Goal: Task Accomplishment & Management: Use online tool/utility

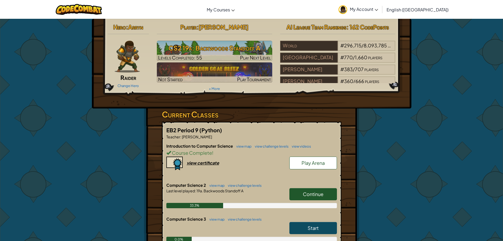
scroll to position [53, 0]
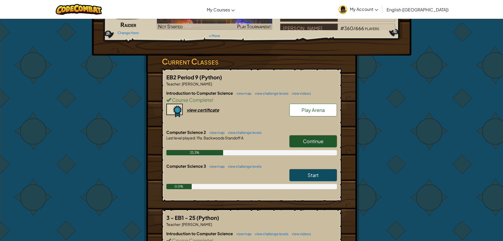
click at [307, 144] on link "Continue" at bounding box center [314, 141] width 48 height 12
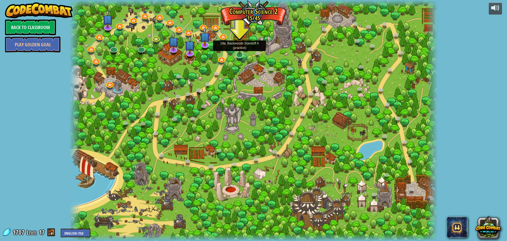
click at [240, 50] on img at bounding box center [240, 44] width 10 height 22
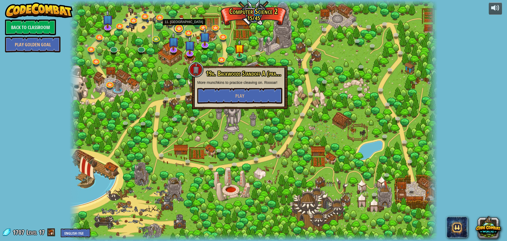
click at [180, 29] on link at bounding box center [179, 28] width 11 height 11
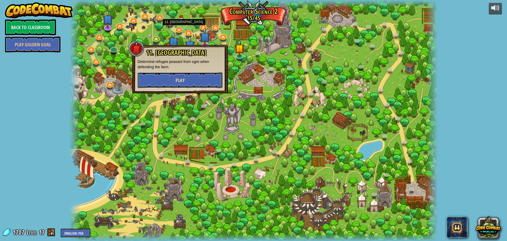
click at [180, 81] on span "Play" at bounding box center [180, 80] width 9 height 7
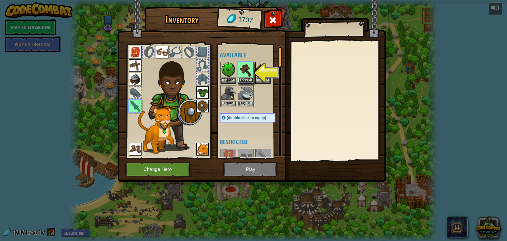
click at [248, 81] on button "Equip" at bounding box center [246, 80] width 15 height 6
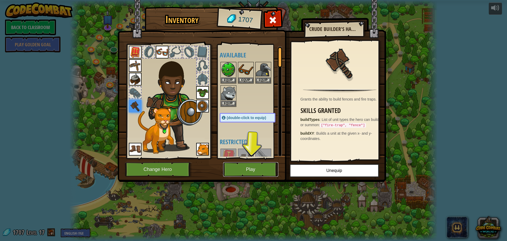
click at [250, 166] on button "Play" at bounding box center [250, 169] width 55 height 15
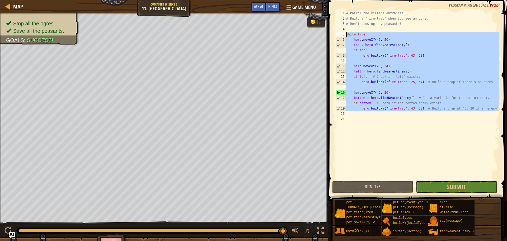
drag, startPoint x: 498, startPoint y: 108, endPoint x: 346, endPoint y: 35, distance: 169.6
click at [346, 35] on div "1 2 3 4 5 6 7 8 9 10 11 12 13 14 15 16 17 18 19 20 21 # Patrol the village entr…" at bounding box center [417, 95] width 165 height 169
type textarea "while True: hero.moveXY(43, 50)"
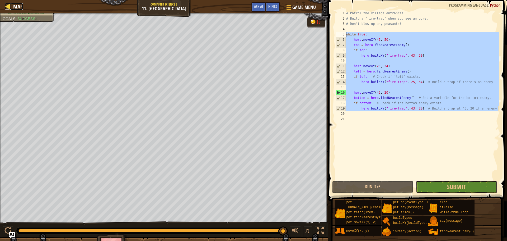
click at [7, 5] on div at bounding box center [8, 6] width 7 height 7
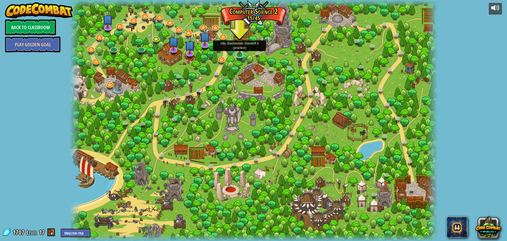
click at [240, 49] on img at bounding box center [240, 44] width 10 height 22
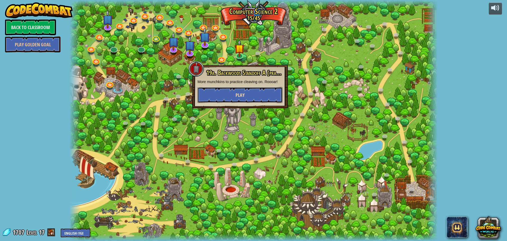
click at [253, 94] on button "Play" at bounding box center [240, 95] width 85 height 16
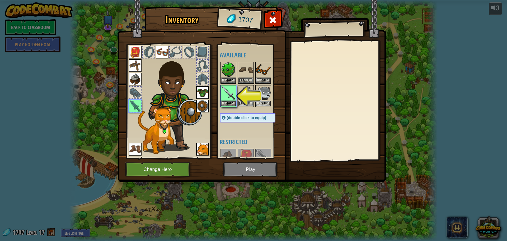
click at [227, 100] on img at bounding box center [228, 93] width 15 height 15
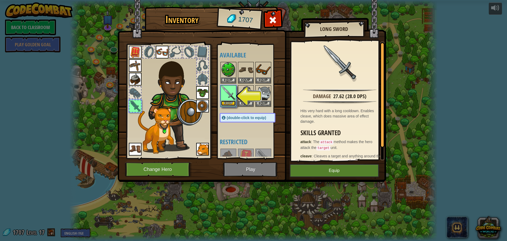
click at [229, 104] on button "Equip" at bounding box center [228, 103] width 15 height 6
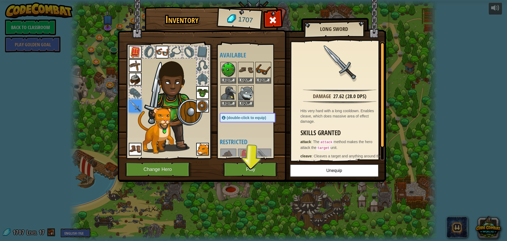
click at [136, 89] on div at bounding box center [135, 93] width 12 height 12
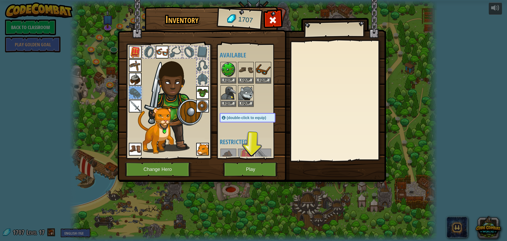
click at [206, 92] on img at bounding box center [202, 92] width 13 height 13
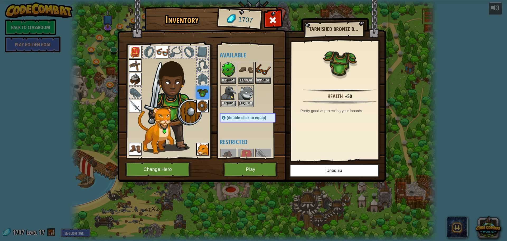
click at [203, 82] on div at bounding box center [203, 79] width 12 height 12
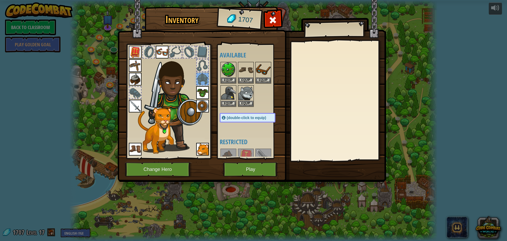
click at [204, 62] on div at bounding box center [203, 66] width 12 height 12
click at [205, 144] on img at bounding box center [202, 149] width 13 height 13
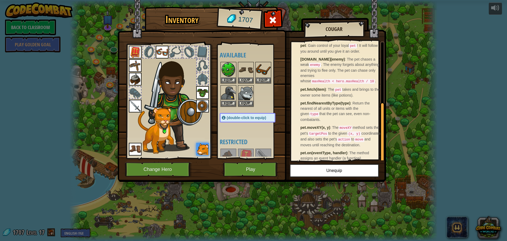
scroll to position [118, 0]
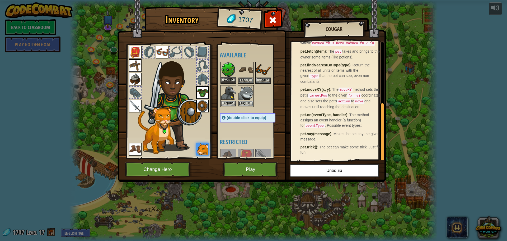
click at [226, 68] on img at bounding box center [228, 69] width 15 height 15
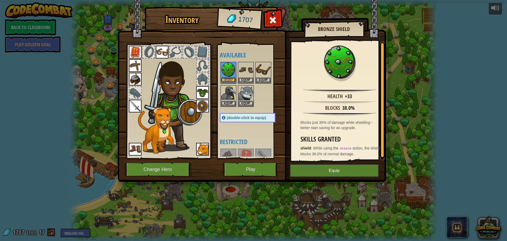
click at [230, 79] on button "Equip" at bounding box center [228, 80] width 15 height 6
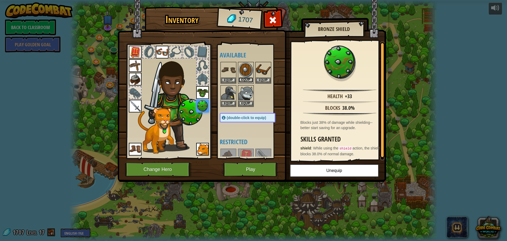
click at [244, 77] on button "Equip" at bounding box center [246, 80] width 15 height 6
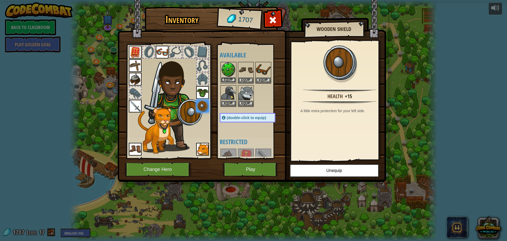
click at [230, 78] on button "Equip" at bounding box center [228, 80] width 15 height 6
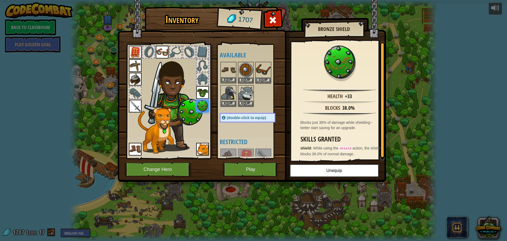
click at [229, 77] on img at bounding box center [228, 69] width 15 height 15
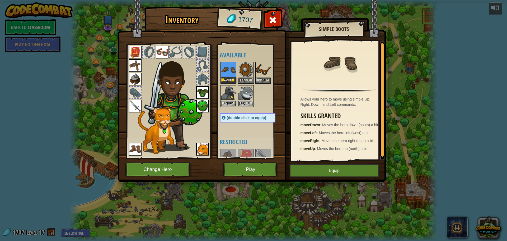
click at [229, 77] on img at bounding box center [228, 69] width 15 height 15
click at [347, 172] on button "Equip" at bounding box center [334, 170] width 89 height 13
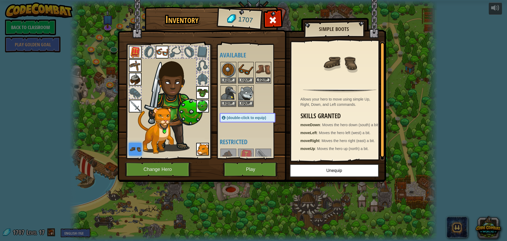
click at [262, 79] on button "Equip" at bounding box center [263, 80] width 15 height 6
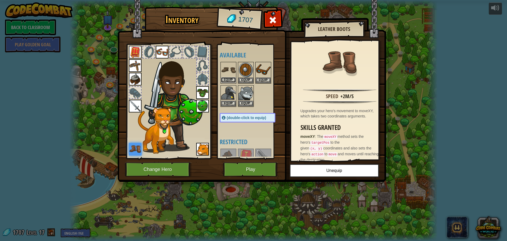
click at [228, 80] on button "Equip" at bounding box center [228, 80] width 15 height 6
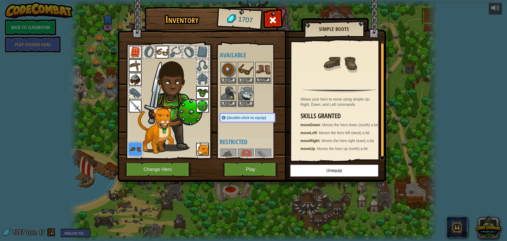
click at [265, 79] on button "Equip" at bounding box center [263, 80] width 15 height 6
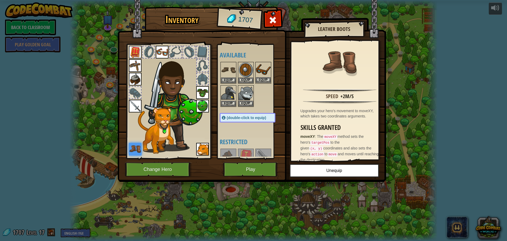
click at [261, 68] on img at bounding box center [263, 69] width 15 height 15
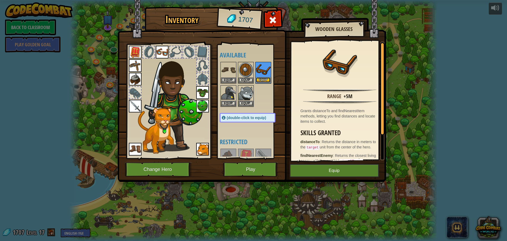
click at [265, 79] on button "Equip" at bounding box center [263, 80] width 15 height 6
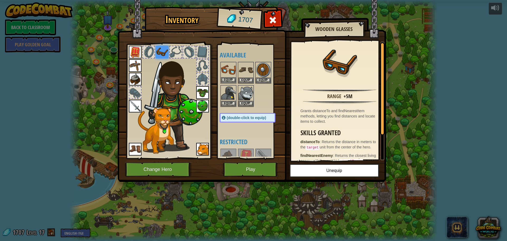
click at [230, 72] on img at bounding box center [228, 69] width 15 height 15
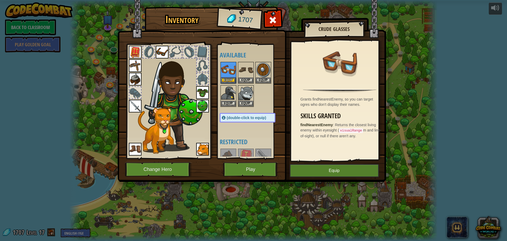
click at [263, 105] on div at bounding box center [253, 84] width 66 height 46
click at [164, 50] on img at bounding box center [162, 52] width 13 height 13
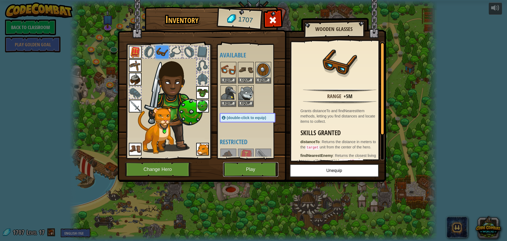
click at [263, 170] on button "Play" at bounding box center [250, 169] width 55 height 15
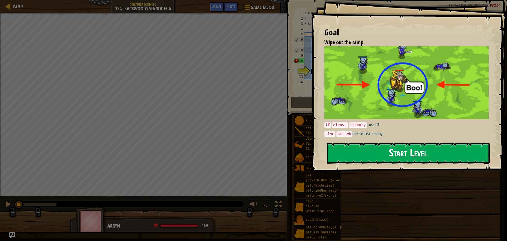
click at [356, 143] on button "Start Level" at bounding box center [408, 153] width 163 height 21
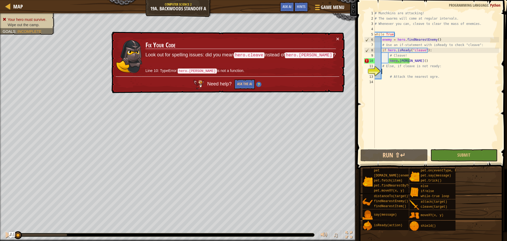
type textarea "e"
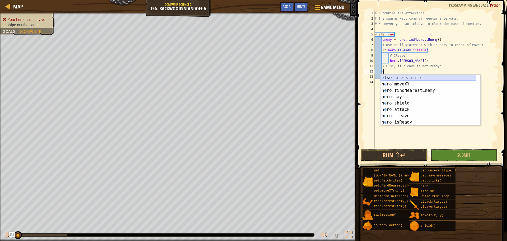
click at [388, 75] on div "e lse press enter h e ro.moveXY press enter h e ro.findNearestEnemy press enter…" at bounding box center [429, 105] width 96 height 63
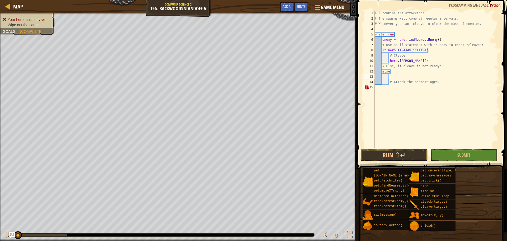
scroll to position [2, 1]
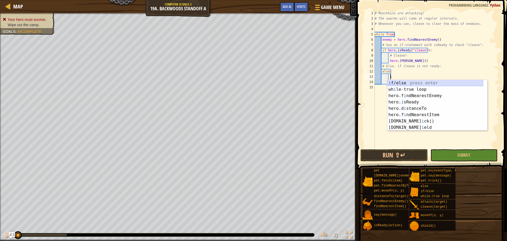
click at [409, 82] on div "i f/else press enter wh i le-true loop press enter hero.f i ndNearestEnemy pres…" at bounding box center [436, 111] width 96 height 63
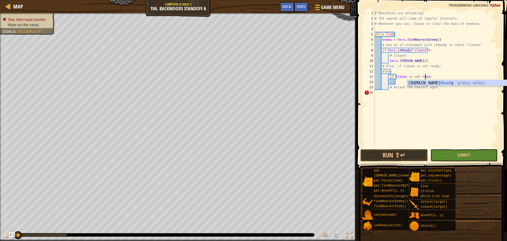
scroll to position [2, 4]
type textarea "if cleave is not ready:"
click at [400, 81] on div "# Munchkins are attacking! # The swarms will come at regular intervals. # Whene…" at bounding box center [436, 85] width 125 height 148
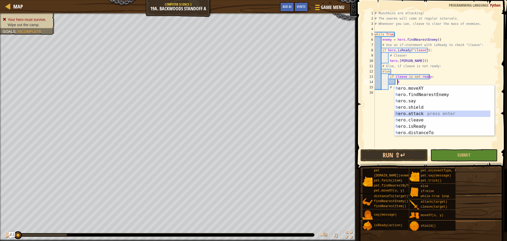
click at [413, 112] on div "h ero.moveXY press enter h ero.findNearestEnemy press enter h ero.say press ent…" at bounding box center [445, 116] width 100 height 63
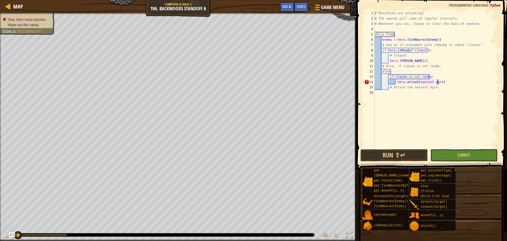
scroll to position [2, 5]
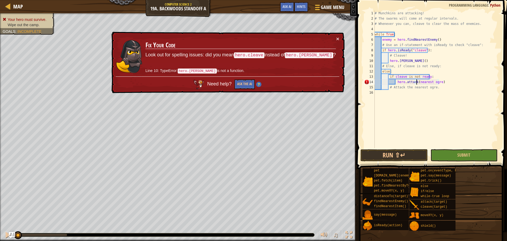
click at [416, 82] on div "# Munchkins are attacking! # The swarms will come at regular intervals. # Whene…" at bounding box center [436, 85] width 125 height 148
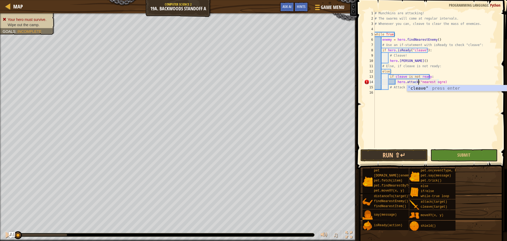
scroll to position [2, 3]
click at [439, 82] on div "# Munchkins are attacking! # The swarms will come at regular intervals. # Whene…" at bounding box center [436, 85] width 125 height 148
click at [456, 155] on button "Submit" at bounding box center [464, 155] width 67 height 12
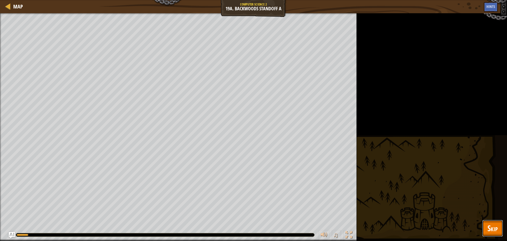
click at [501, 226] on button "Skip" at bounding box center [492, 228] width 21 height 17
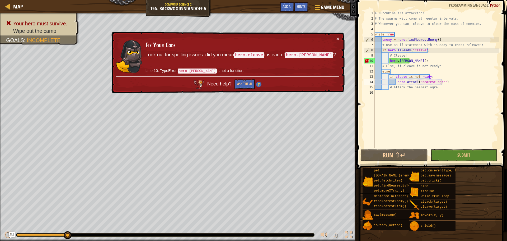
scroll to position [2, 3]
click at [410, 60] on div "# Munchkins are attacking! # The swarms will come at regular intervals. # Whene…" at bounding box center [436, 85] width 125 height 148
click at [408, 61] on div "# Munchkins are attacking! # The swarms will come at regular intervals. # Whene…" at bounding box center [436, 85] width 125 height 148
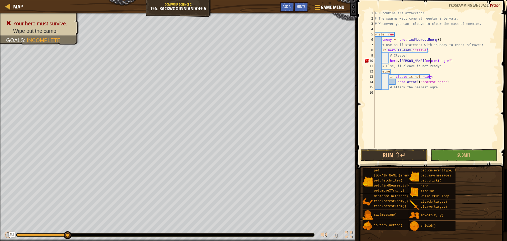
scroll to position [2, 4]
click at [408, 60] on div "# Munchkins are attacking! # The swarms will come at regular intervals. # Whene…" at bounding box center [436, 85] width 125 height 148
click at [481, 153] on button "Submit" at bounding box center [464, 155] width 67 height 12
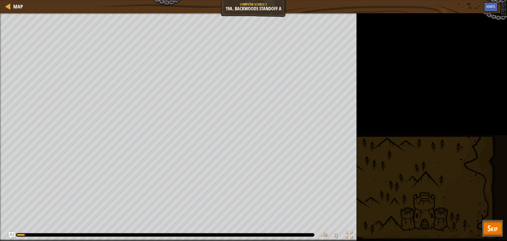
click at [492, 230] on span "Skip" at bounding box center [493, 227] width 10 height 11
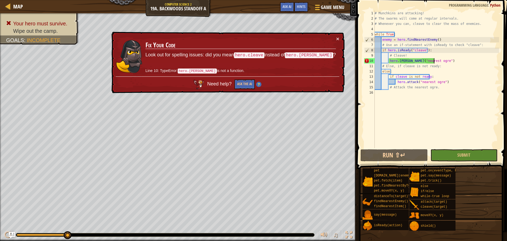
click at [435, 63] on div "# Munchkins are attacking! # The swarms will come at regular intervals. # Whene…" at bounding box center [436, 85] width 125 height 148
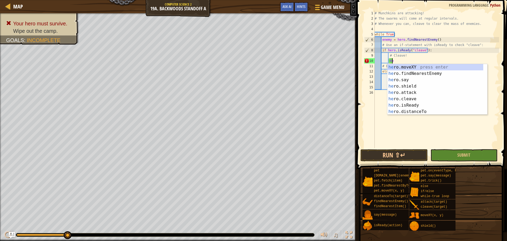
type textarea "h"
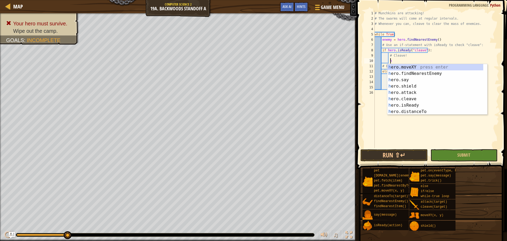
scroll to position [2, 1]
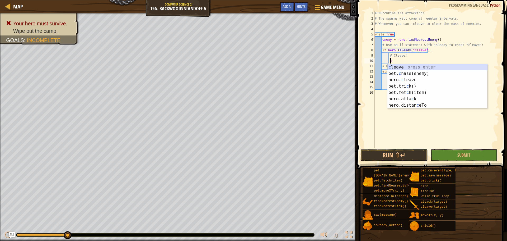
click at [424, 65] on div "c leave press enter pet. c hase(enemy) press enter hero. c leave press enter pe…" at bounding box center [438, 92] width 100 height 57
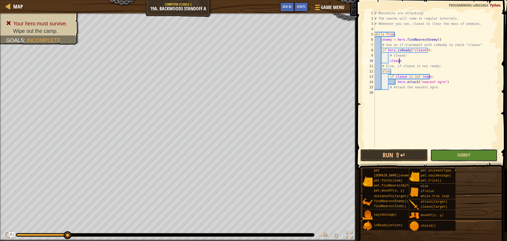
click at [452, 156] on button "Submit" at bounding box center [464, 155] width 67 height 12
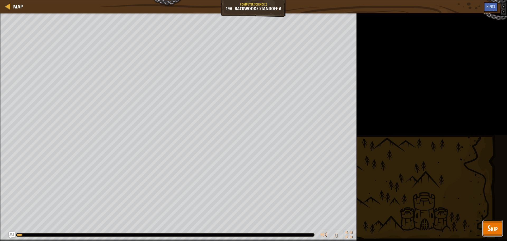
click at [492, 230] on span "Skip" at bounding box center [493, 227] width 10 height 11
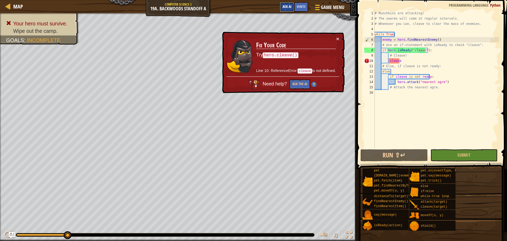
click at [286, 5] on span "Ask AI" at bounding box center [287, 6] width 9 height 5
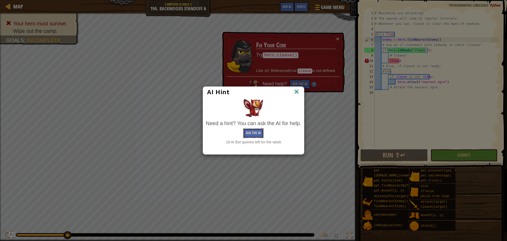
click at [250, 136] on button "Ask the AI" at bounding box center [253, 133] width 20 height 10
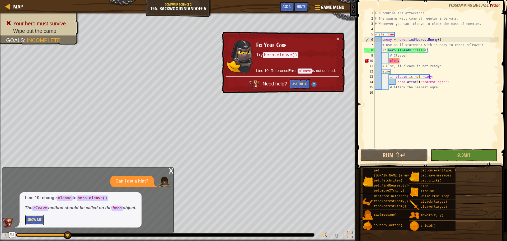
click at [38, 217] on button "Show Me" at bounding box center [34, 220] width 19 height 10
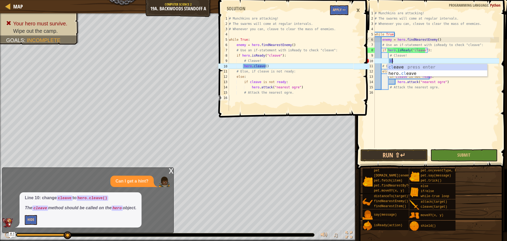
type textarea "c"
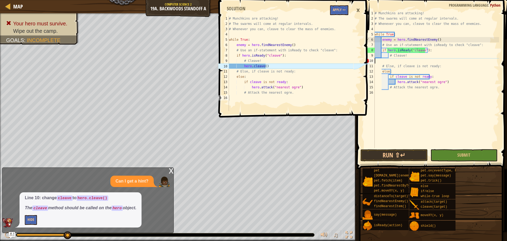
scroll to position [2, 0]
type textarea "# Cleave!"
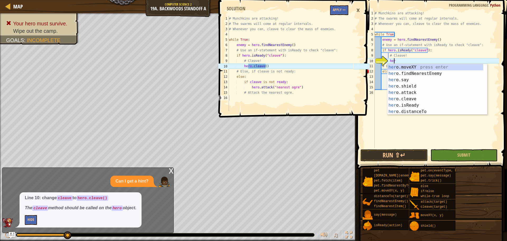
scroll to position [2, 1]
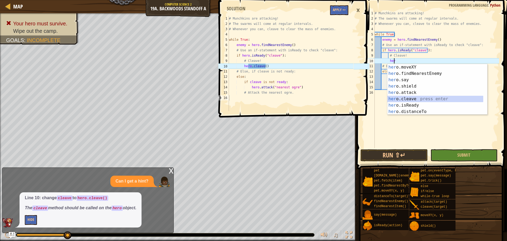
click at [410, 99] on div "her o.moveXY press enter her o.findNearestEnemy press enter her o.say press ent…" at bounding box center [436, 95] width 96 height 63
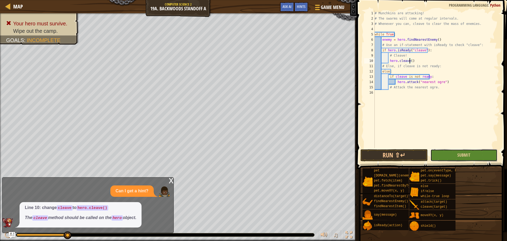
click at [456, 154] on button "Submit" at bounding box center [464, 155] width 67 height 12
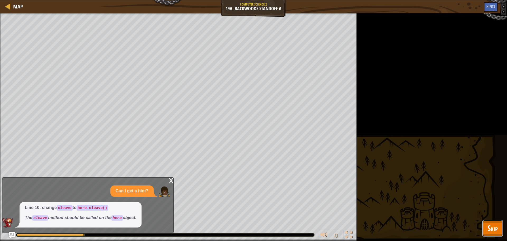
click at [493, 227] on span "Skip" at bounding box center [493, 227] width 10 height 11
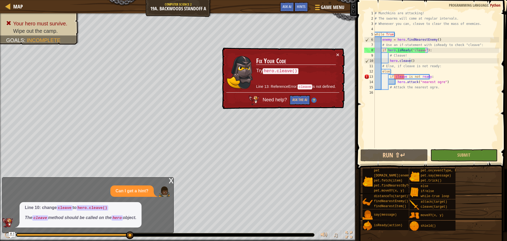
click at [404, 76] on div "# Munchkins are attacking! # The swarms will come at regular intervals. # Whene…" at bounding box center [436, 85] width 125 height 148
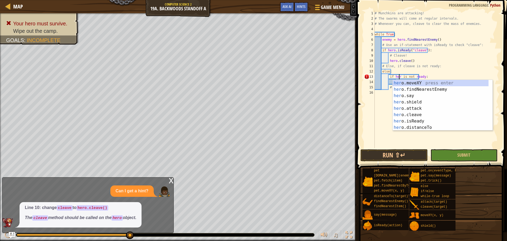
scroll to position [2, 2]
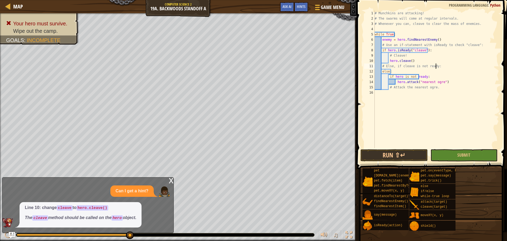
click at [457, 66] on div "# Munchkins are attacking! # The swarms will come at regular intervals. # Whene…" at bounding box center [436, 85] width 125 height 148
click at [446, 81] on div "# Munchkins are attacking! # The swarms will come at regular intervals. # Whene…" at bounding box center [436, 85] width 125 height 148
click at [464, 153] on span "Submit" at bounding box center [464, 155] width 13 height 6
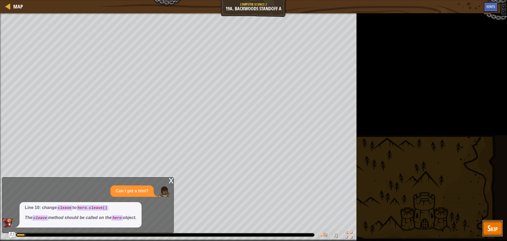
click at [490, 227] on span "Skip" at bounding box center [493, 227] width 10 height 11
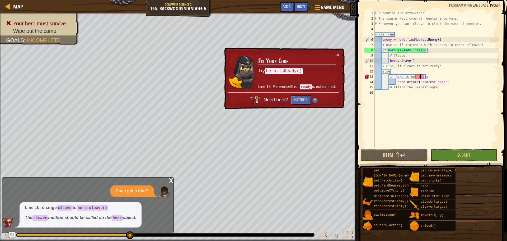
click at [420, 77] on div "# Munchkins are attacking! # The swarms will come at regular intervals. # Whene…" at bounding box center [436, 85] width 125 height 148
click at [424, 77] on div "# Munchkins are attacking! # The swarms will come at regular intervals. # Whene…" at bounding box center [436, 85] width 125 height 148
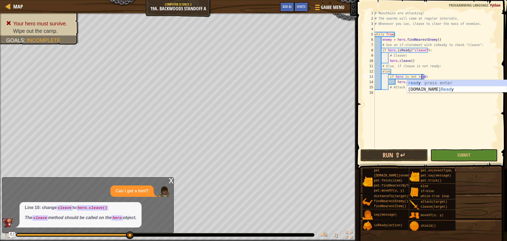
click at [424, 83] on div "read y press enter [DOMAIN_NAME] Read y press enter" at bounding box center [457, 92] width 100 height 25
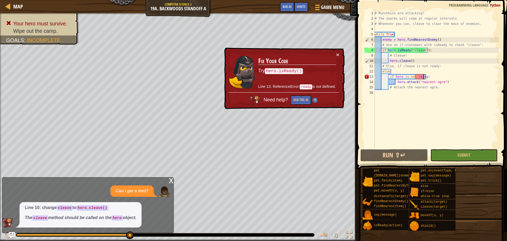
click at [424, 76] on div "# Munchkins are attacking! # The swarms will come at regular intervals. # Whene…" at bounding box center [436, 85] width 125 height 148
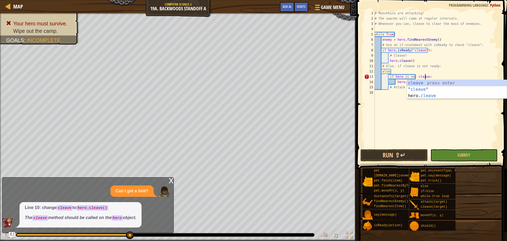
scroll to position [2, 4]
click at [428, 82] on div "cleave press enter " cleave " press enter hero. cleave press enter" at bounding box center [457, 96] width 100 height 32
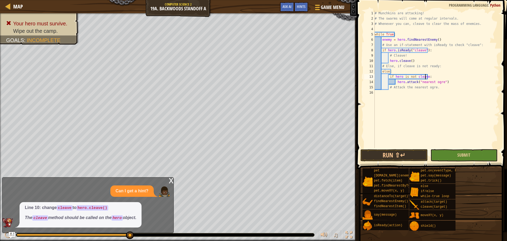
type textarea "if hero is not cleave:"
click at [452, 158] on button "Submit" at bounding box center [464, 155] width 67 height 12
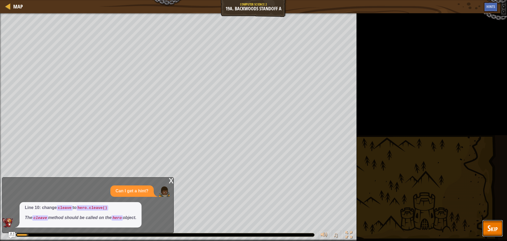
click at [494, 225] on span "Skip" at bounding box center [493, 227] width 10 height 11
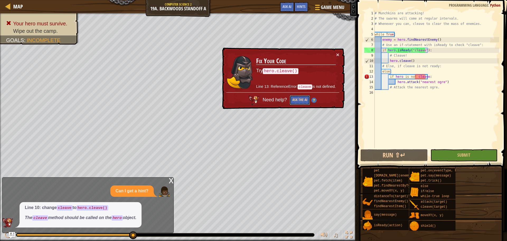
click at [297, 100] on button "Ask the AI" at bounding box center [300, 100] width 20 height 10
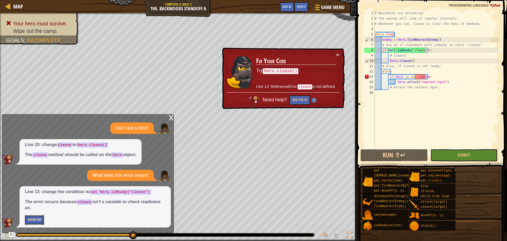
click at [42, 217] on button "Show Me" at bounding box center [34, 220] width 19 height 10
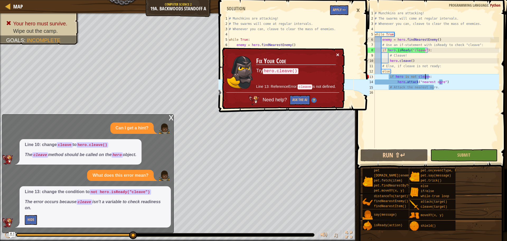
click at [337, 53] on button "×" at bounding box center [337, 55] width 3 height 6
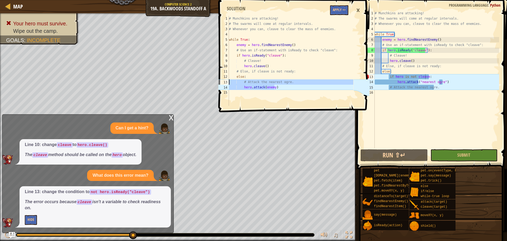
drag, startPoint x: 284, startPoint y: 88, endPoint x: 229, endPoint y: 80, distance: 55.6
click at [229, 80] on div "# Munchkins are attacking! # The swarms will come at regular intervals. # Whene…" at bounding box center [290, 66] width 125 height 100
type textarea "# Attack the nearest ogre. hero.attack(enemy)"
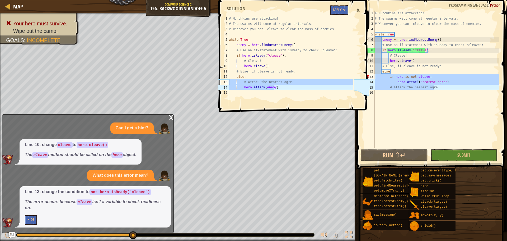
drag, startPoint x: 443, startPoint y: 88, endPoint x: 375, endPoint y: 77, distance: 69.3
click at [375, 77] on div "# Munchkins are attacking! # The swarms will come at regular intervals. # Whene…" at bounding box center [436, 85] width 125 height 148
type textarea "if hero is not cleave: hero.attack("nearest ogre")"
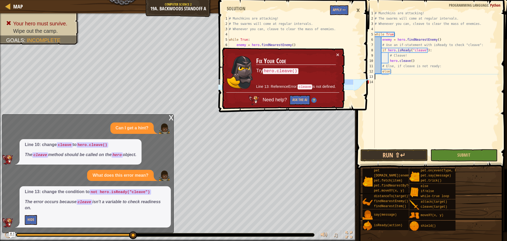
click at [396, 73] on div "# Munchkins are attacking! # The swarms will come at regular intervals. # Whene…" at bounding box center [436, 85] width 125 height 148
type textarea "else:"
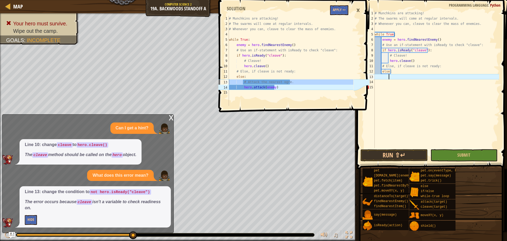
paste textarea "hero.attack(enemy)"
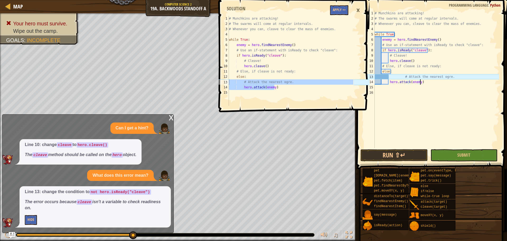
click at [434, 81] on div "# Munchkins are attacking! # The swarms will come at regular intervals. # Whene…" at bounding box center [436, 85] width 125 height 148
click at [394, 79] on div "# Munchkins are attacking! # The swarms will come at regular intervals. # Whene…" at bounding box center [436, 85] width 125 height 148
click at [390, 76] on div "# Munchkins are attacking! # The swarms will come at regular intervals. # Whene…" at bounding box center [436, 85] width 125 height 148
type textarea "# Attack the nearest ogre."
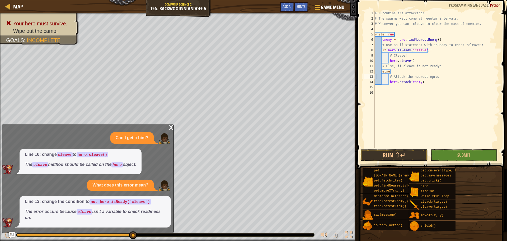
click at [441, 149] on span at bounding box center [432, 77] width 155 height 184
click at [445, 163] on span at bounding box center [431, 240] width 147 height 156
click at [445, 157] on button "Submit" at bounding box center [464, 155] width 67 height 12
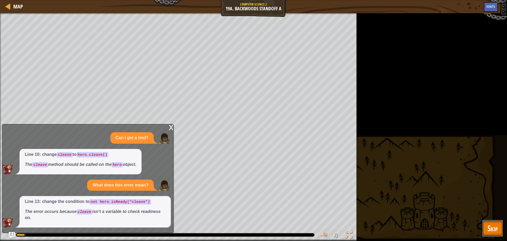
click at [490, 232] on span "Skip" at bounding box center [493, 227] width 10 height 11
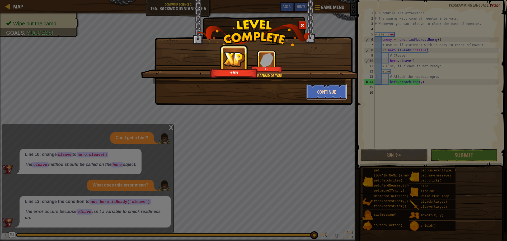
click at [322, 94] on button "Continue" at bounding box center [326, 92] width 41 height 16
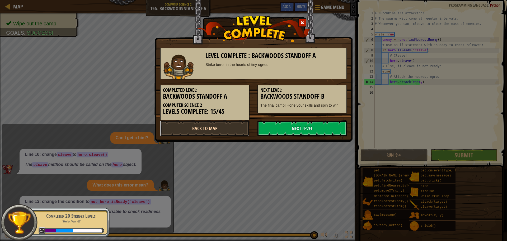
click at [224, 126] on link "Back to Map" at bounding box center [205, 128] width 90 height 16
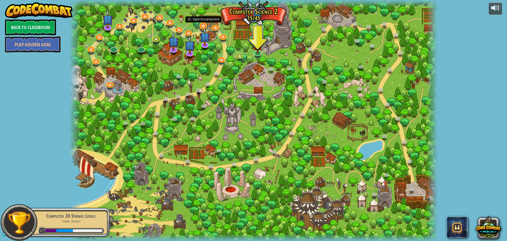
click at [201, 26] on link at bounding box center [203, 25] width 11 height 11
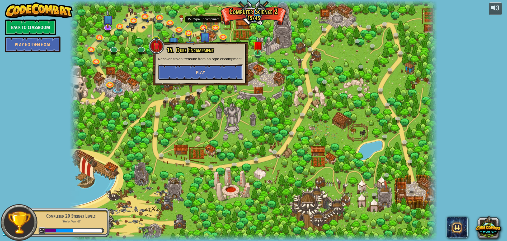
click at [202, 66] on button "Play" at bounding box center [200, 72] width 85 height 16
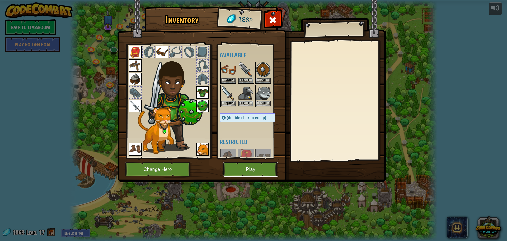
click at [263, 166] on button "Play" at bounding box center [250, 169] width 55 height 15
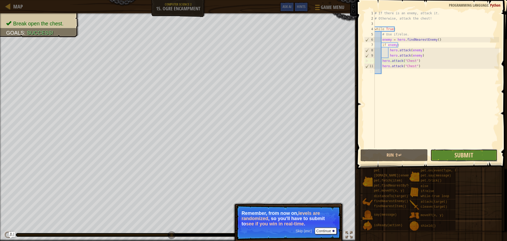
click at [457, 157] on span "Submit" at bounding box center [464, 155] width 19 height 8
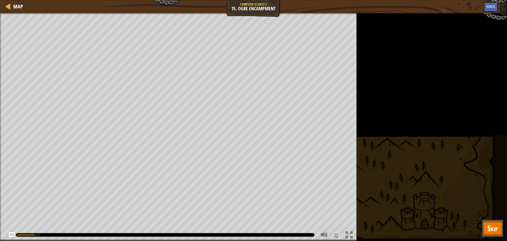
click at [498, 229] on button "Skip" at bounding box center [492, 228] width 21 height 17
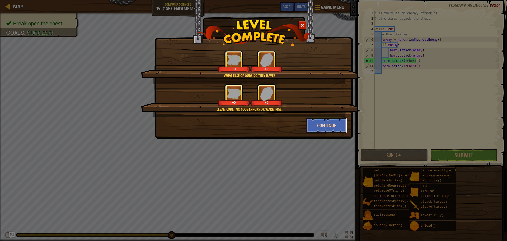
click at [334, 125] on button "Continue" at bounding box center [326, 125] width 41 height 16
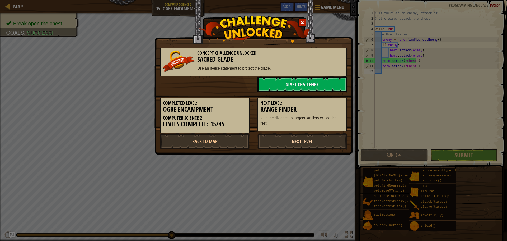
click at [310, 145] on link "Next Level" at bounding box center [303, 141] width 90 height 16
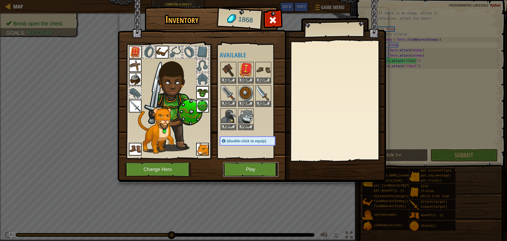
click at [261, 168] on button "Play" at bounding box center [250, 169] width 55 height 15
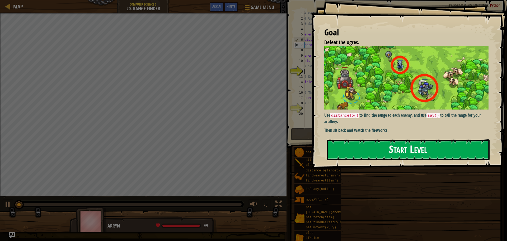
click at [364, 139] on button "Start Level" at bounding box center [408, 149] width 163 height 21
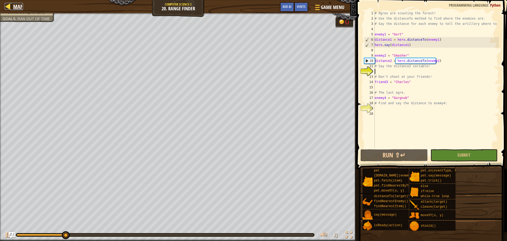
click at [7, 9] on div at bounding box center [8, 6] width 7 height 7
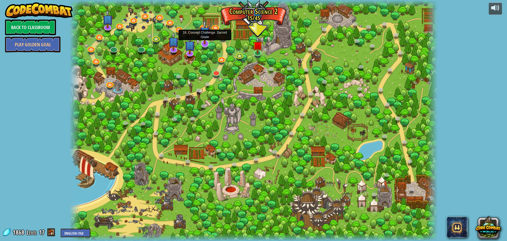
click at [207, 41] on img at bounding box center [204, 32] width 11 height 25
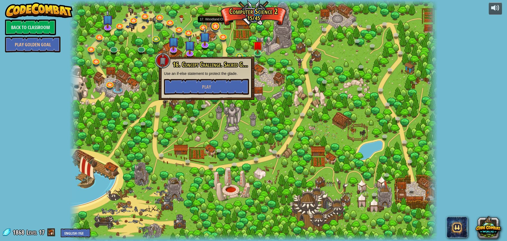
click at [214, 28] on link at bounding box center [215, 26] width 11 height 11
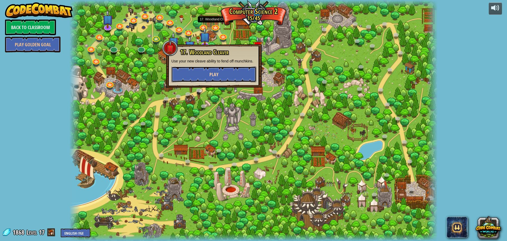
click at [219, 70] on button "Play" at bounding box center [213, 74] width 85 height 16
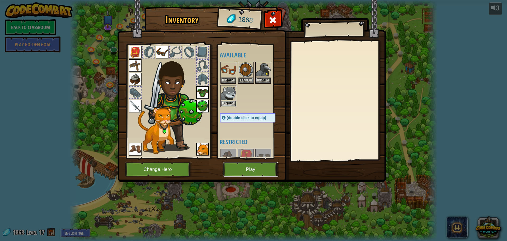
click at [262, 168] on button "Play" at bounding box center [250, 169] width 55 height 15
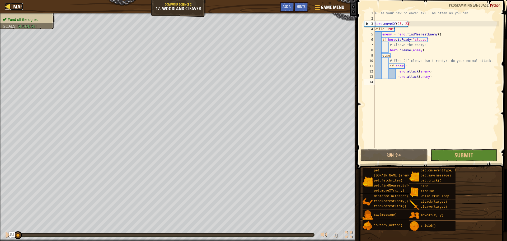
click at [12, 6] on link "Map" at bounding box center [17, 6] width 12 height 7
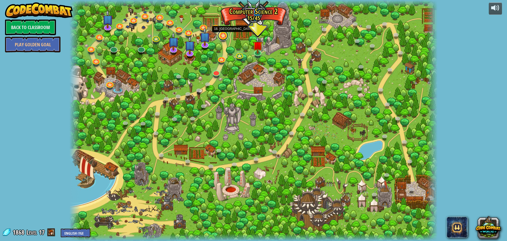
click at [223, 38] on link at bounding box center [223, 35] width 11 height 11
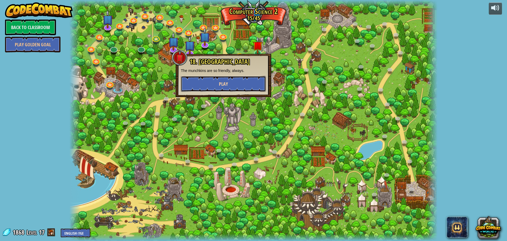
click at [234, 83] on button "Play" at bounding box center [223, 84] width 85 height 16
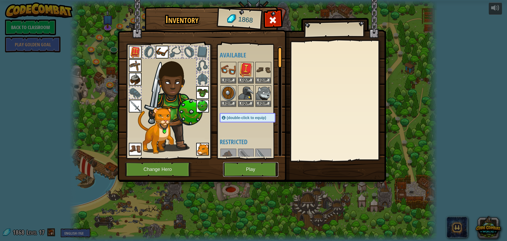
click at [245, 171] on button "Play" at bounding box center [250, 169] width 55 height 15
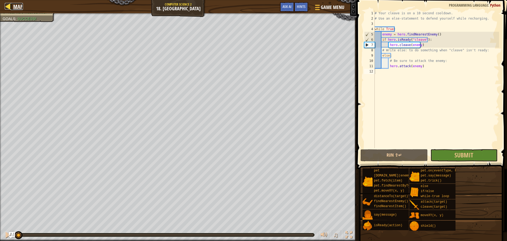
click at [9, 6] on div at bounding box center [8, 6] width 7 height 7
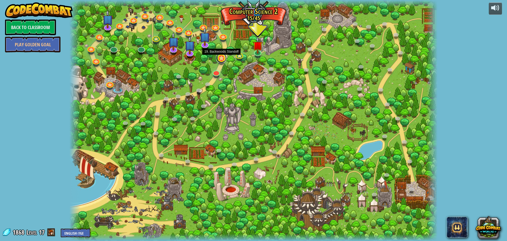
click at [219, 59] on link at bounding box center [221, 58] width 11 height 11
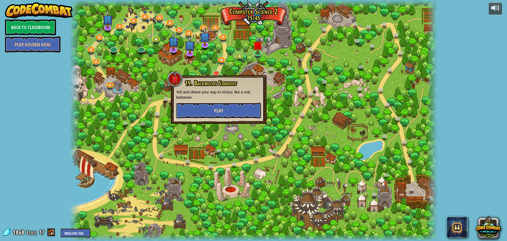
click at [230, 110] on button "Play" at bounding box center [218, 110] width 85 height 16
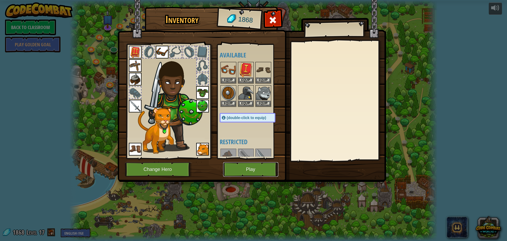
click at [255, 173] on button "Play" at bounding box center [250, 169] width 55 height 15
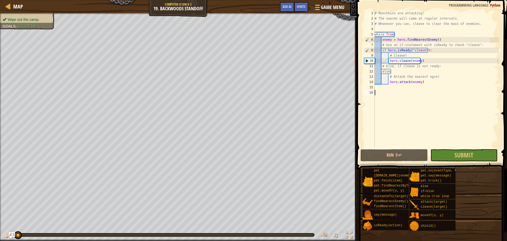
click at [439, 118] on div "# Munchkins are attacking! # The swarms will come at regular intervals. # Whene…" at bounding box center [436, 85] width 125 height 148
click at [10, 8] on div at bounding box center [8, 6] width 7 height 7
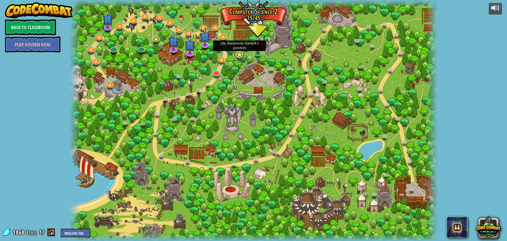
click at [240, 54] on link at bounding box center [239, 54] width 11 height 11
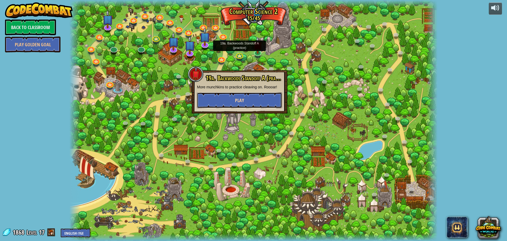
click at [236, 105] on button "Play" at bounding box center [239, 100] width 85 height 16
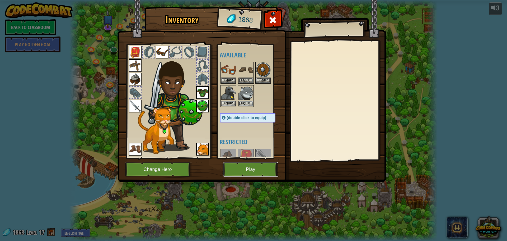
click at [254, 167] on button "Play" at bounding box center [250, 169] width 55 height 15
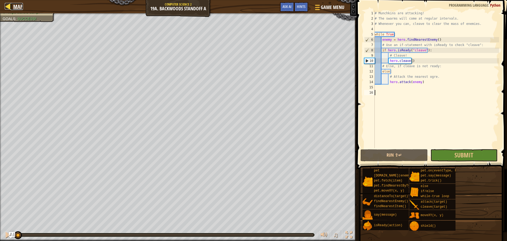
click at [9, 5] on div at bounding box center [8, 6] width 7 height 7
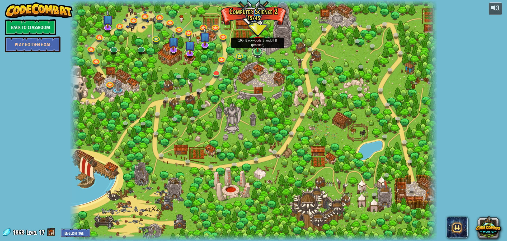
click at [258, 53] on link at bounding box center [257, 51] width 11 height 11
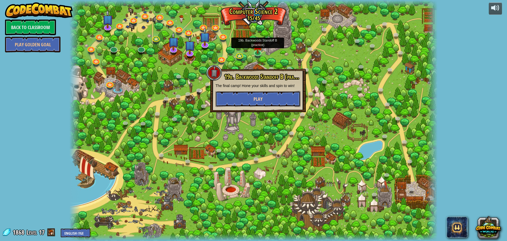
click at [261, 100] on span "Play" at bounding box center [258, 99] width 9 height 7
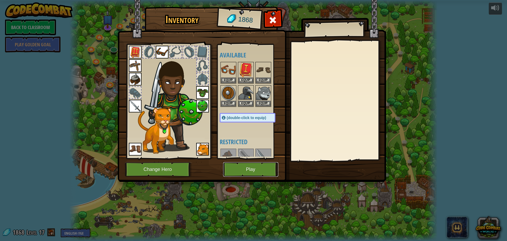
click at [258, 171] on button "Play" at bounding box center [250, 169] width 55 height 15
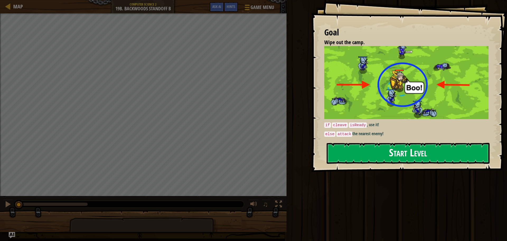
click at [355, 148] on button "Start Level" at bounding box center [408, 153] width 163 height 21
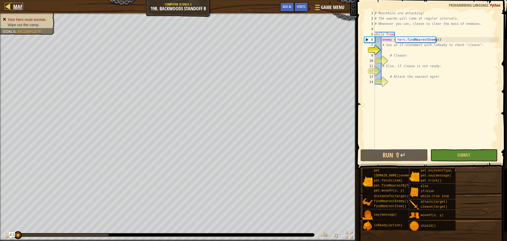
click at [8, 8] on div at bounding box center [8, 6] width 7 height 7
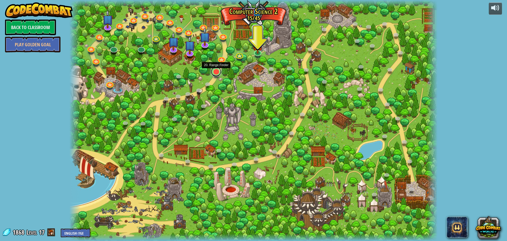
click at [215, 72] on link at bounding box center [216, 71] width 11 height 11
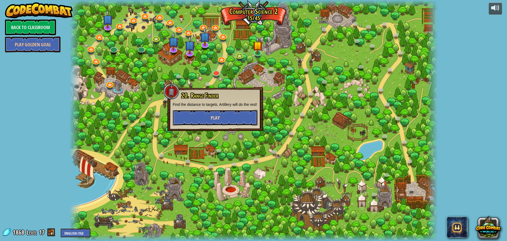
click at [216, 117] on span "Play" at bounding box center [215, 117] width 9 height 7
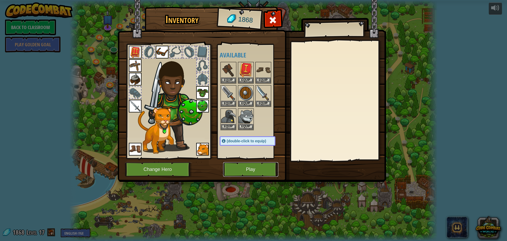
click at [245, 167] on button "Play" at bounding box center [250, 169] width 55 height 15
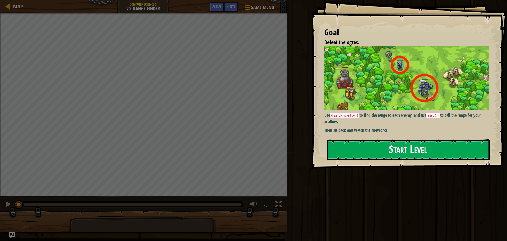
click at [339, 150] on button "Start Level" at bounding box center [408, 149] width 163 height 21
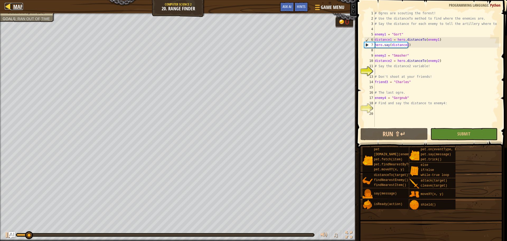
click at [9, 3] on div at bounding box center [8, 6] width 7 height 7
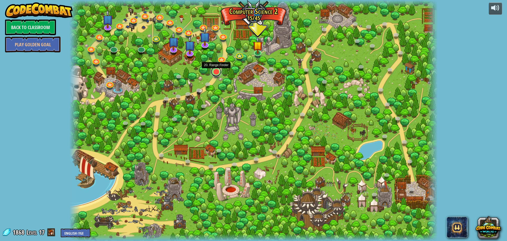
click at [216, 71] on link at bounding box center [216, 71] width 11 height 11
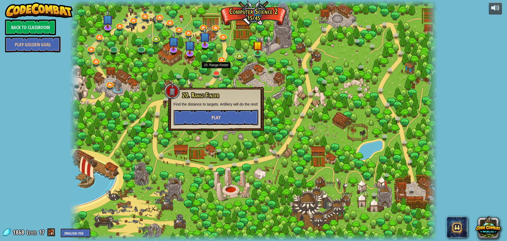
click at [231, 113] on button "Play" at bounding box center [216, 117] width 85 height 16
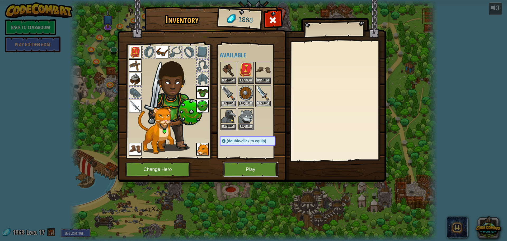
click at [231, 165] on button "Play" at bounding box center [250, 169] width 55 height 15
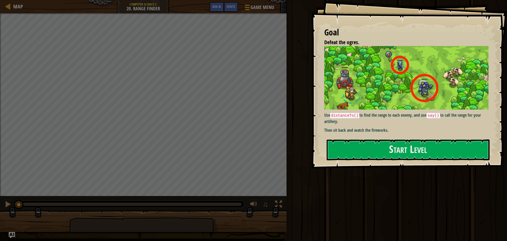
click at [339, 117] on p "Use distanceTo() to find the range to each enemy, and use say() to call the ran…" at bounding box center [408, 118] width 168 height 12
drag, startPoint x: 334, startPoint y: 134, endPoint x: 335, endPoint y: 142, distance: 7.4
click at [334, 137] on div "Goal Defeat the ogres. Use distanceTo() to find the range to each enemy, and us…" at bounding box center [409, 84] width 196 height 168
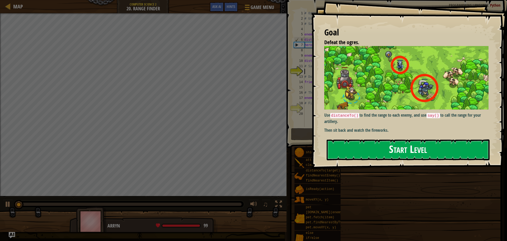
click at [337, 153] on button "Start Level" at bounding box center [408, 149] width 163 height 21
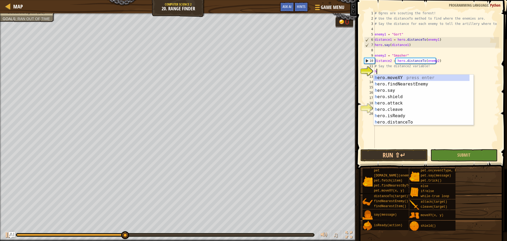
scroll to position [2, 0]
click at [409, 122] on div "h ero.moveXY press enter h ero.findNearestEnemy press enter h ero.say press ent…" at bounding box center [422, 105] width 96 height 63
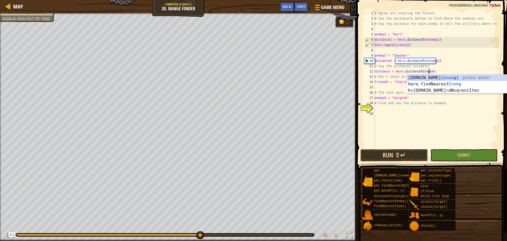
scroll to position [2, 4]
type textarea "distance = hero.distanceTo(enemy3)"
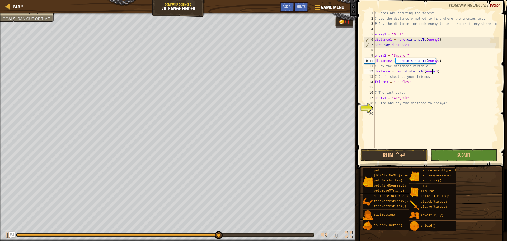
click at [404, 112] on div "# Ogres are scouting the forest! # Use the distanceTo method to find where the …" at bounding box center [436, 85] width 125 height 148
click at [402, 108] on div "# Ogres are scouting the forest! # Use the distanceTo method to find where the …" at bounding box center [436, 85] width 125 height 148
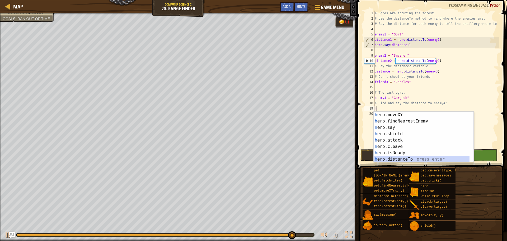
click at [408, 160] on div "h ero.moveXY press enter h ero.findNearestEnemy press enter h ero.say press ent…" at bounding box center [424, 142] width 100 height 63
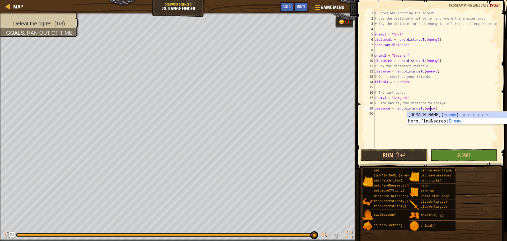
scroll to position [2, 4]
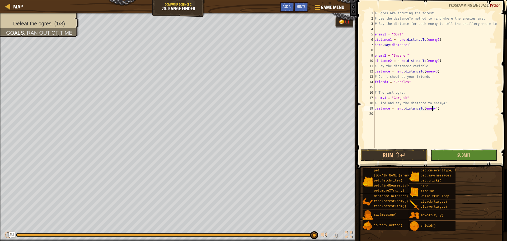
click at [455, 154] on button "Submit" at bounding box center [464, 155] width 67 height 12
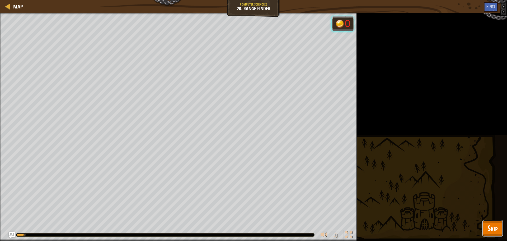
click at [495, 229] on span "Skip" at bounding box center [493, 227] width 10 height 11
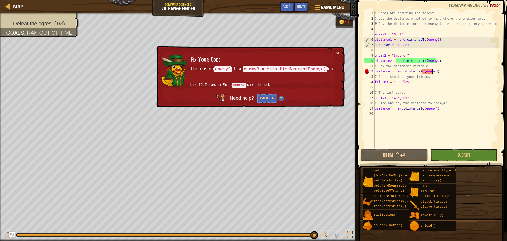
click at [433, 71] on div "# Ogres are scouting the forest! # Use the distanceTo method to find where the …" at bounding box center [436, 85] width 125 height 148
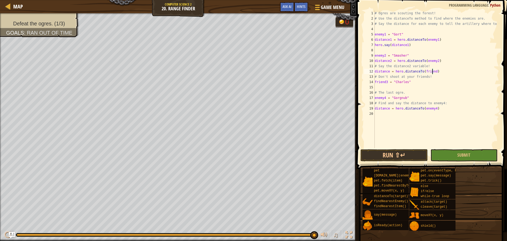
scroll to position [2, 5]
click at [449, 154] on button "Submit" at bounding box center [464, 155] width 67 height 12
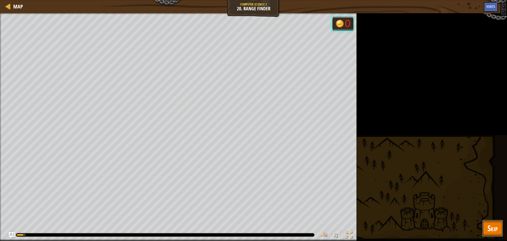
click at [489, 226] on span "Skip" at bounding box center [493, 227] width 10 height 11
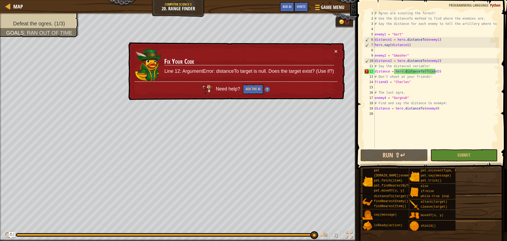
click at [436, 72] on div "# Ogres are scouting the forest! # Use the distanceTo method to find where the …" at bounding box center [436, 85] width 125 height 148
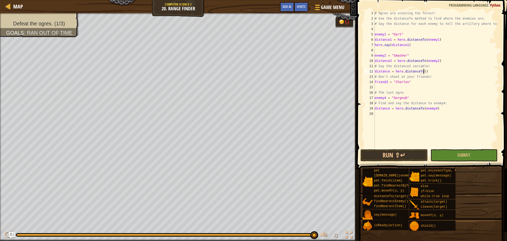
scroll to position [2, 4]
type textarea "distance = hero.distanceTo()"
click at [463, 152] on button "Submit" at bounding box center [464, 155] width 67 height 12
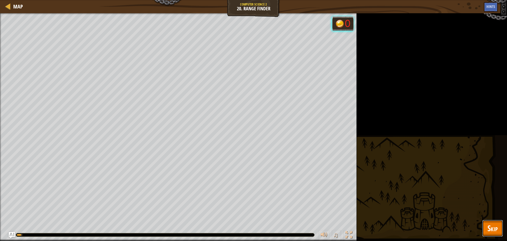
click at [493, 227] on span "Skip" at bounding box center [493, 227] width 10 height 11
